Goal: Find specific page/section: Find specific page/section

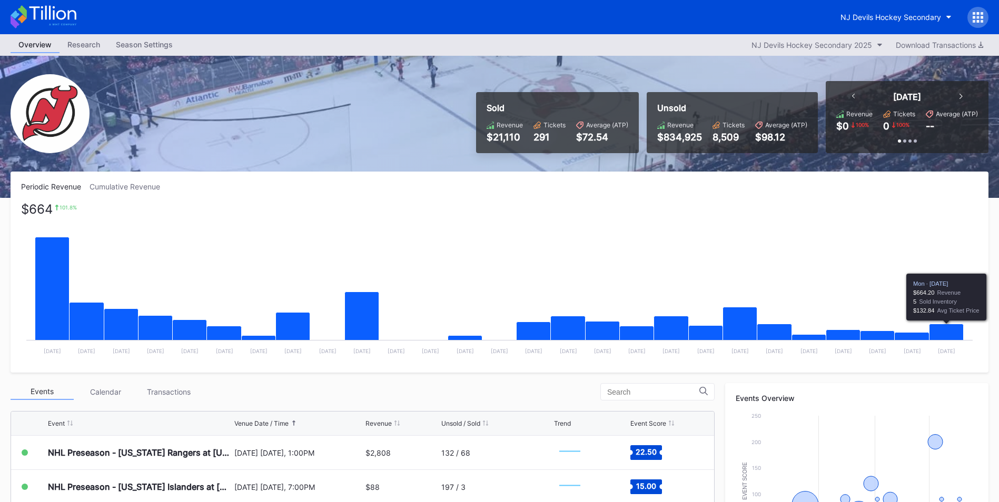
click at [953, 331] on icon "Chart title" at bounding box center [947, 332] width 34 height 17
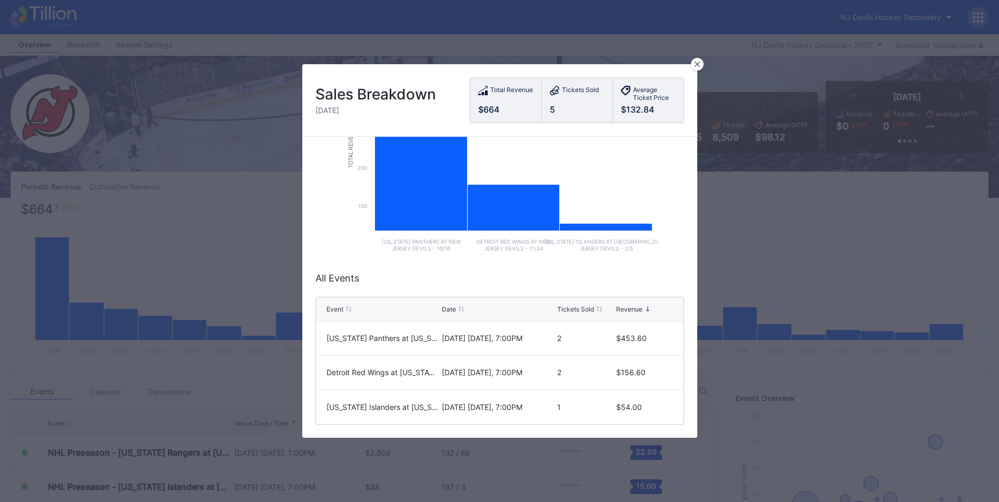
scroll to position [128, 0]
click at [697, 67] on div at bounding box center [697, 64] width 13 height 13
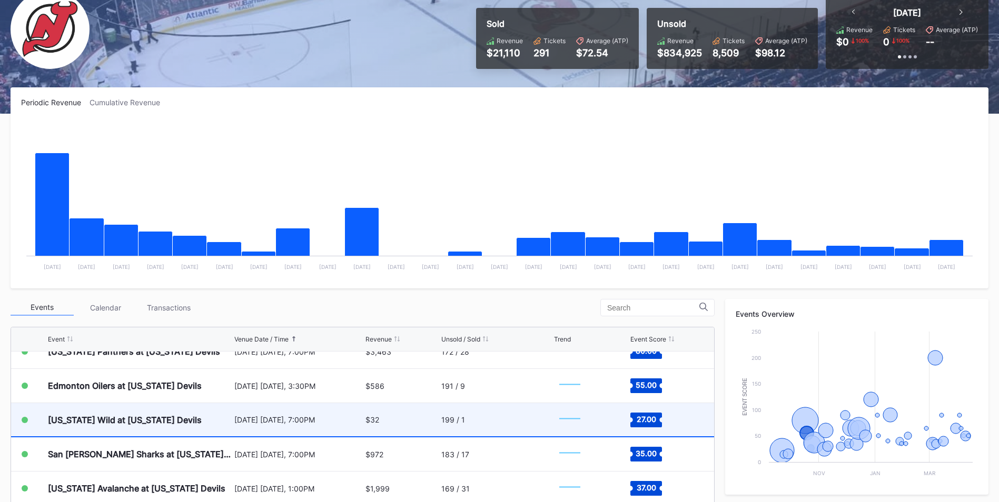
scroll to position [76, 0]
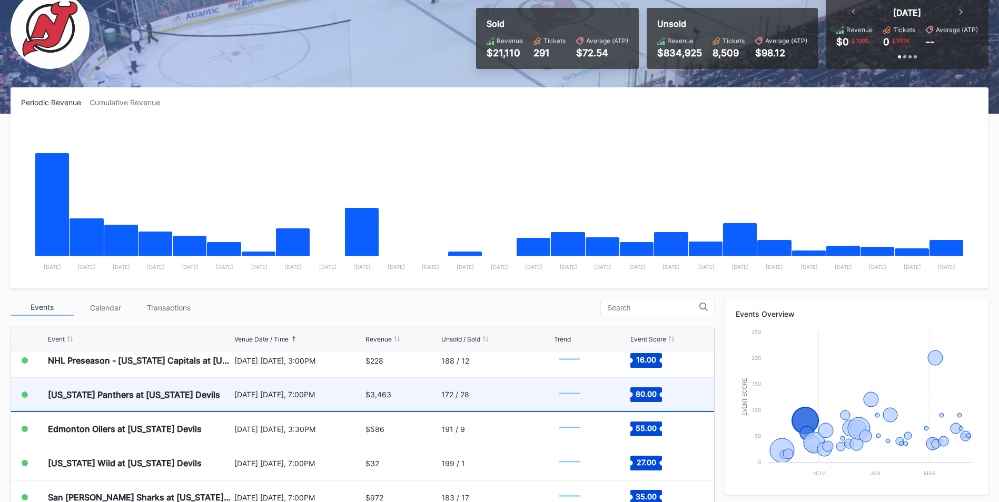
click at [215, 402] on div "[US_STATE] Panthers at [US_STATE] Devils" at bounding box center [140, 394] width 184 height 33
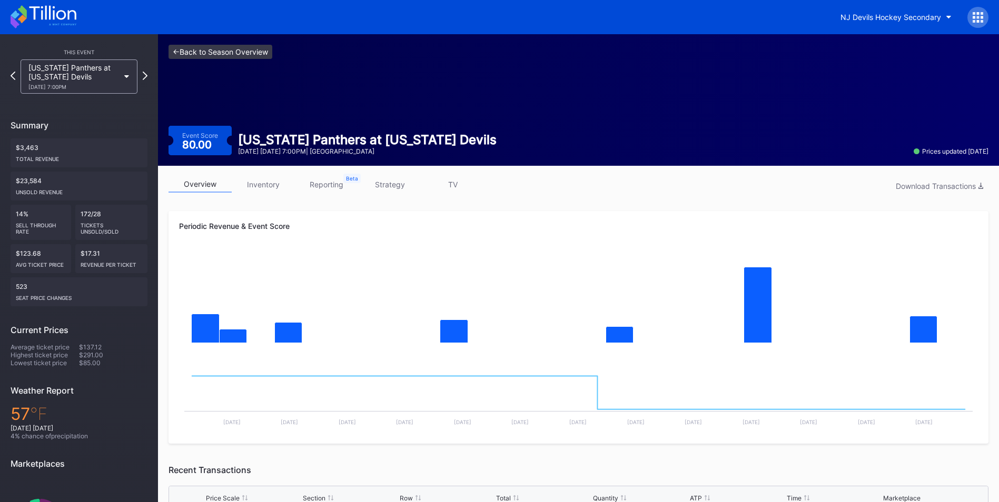
click at [235, 52] on link "<- Back to Season Overview" at bounding box center [221, 52] width 104 height 14
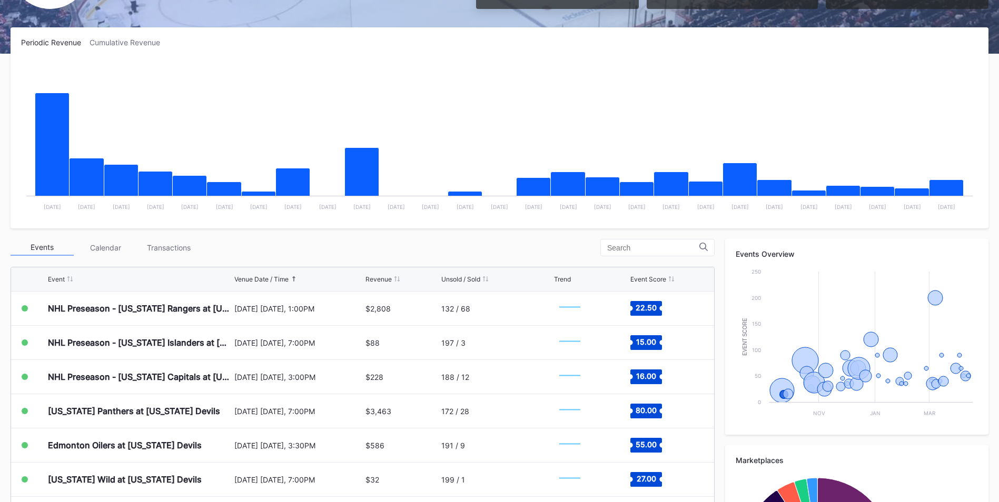
scroll to position [145, 0]
